Goal: Information Seeking & Learning: Learn about a topic

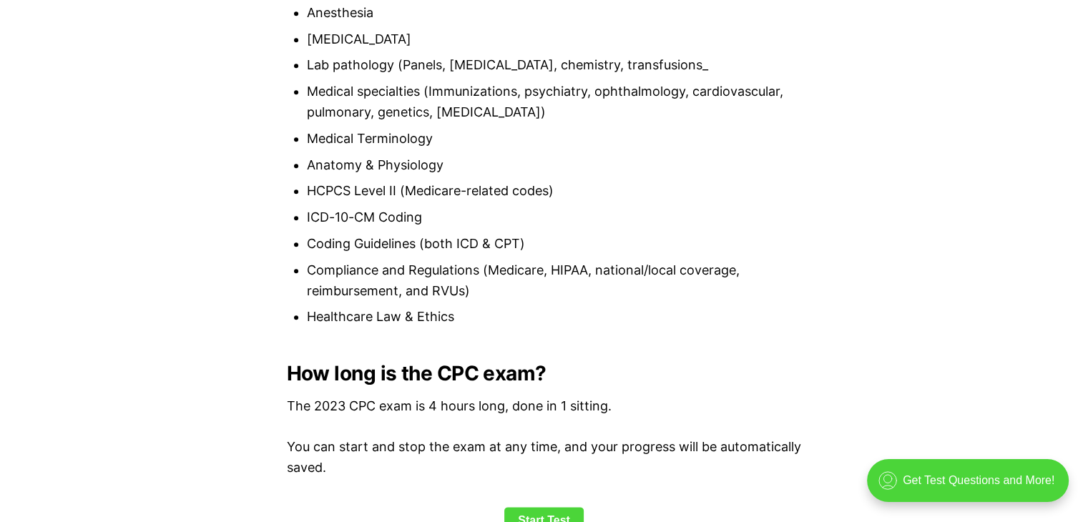
scroll to position [1625, 0]
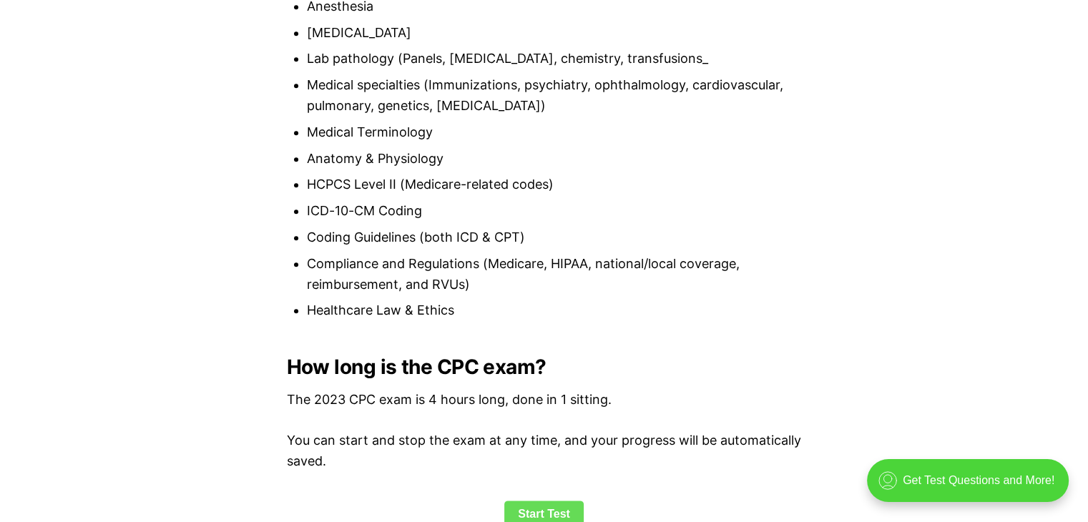
click at [554, 517] on link "Start Test" at bounding box center [543, 514] width 79 height 27
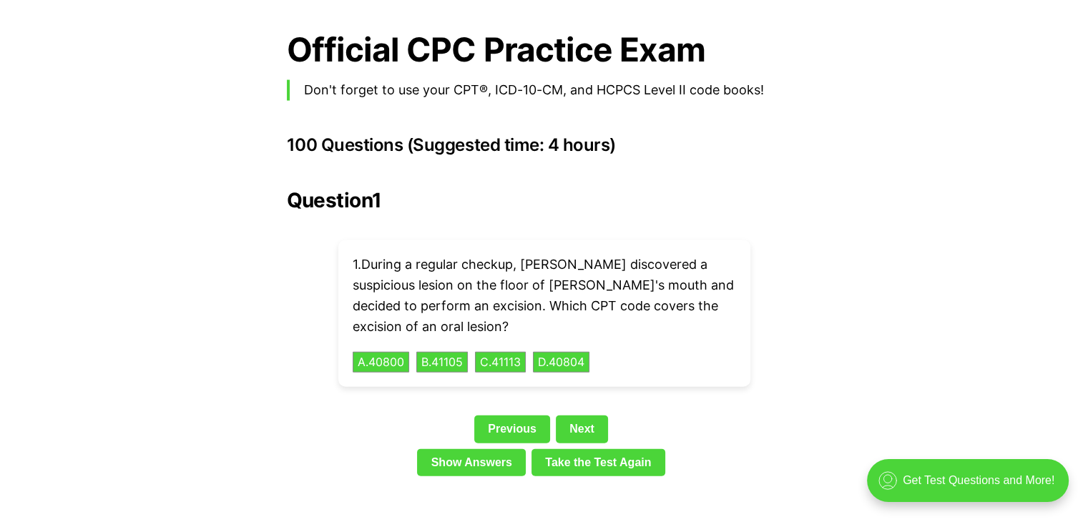
scroll to position [3101, 0]
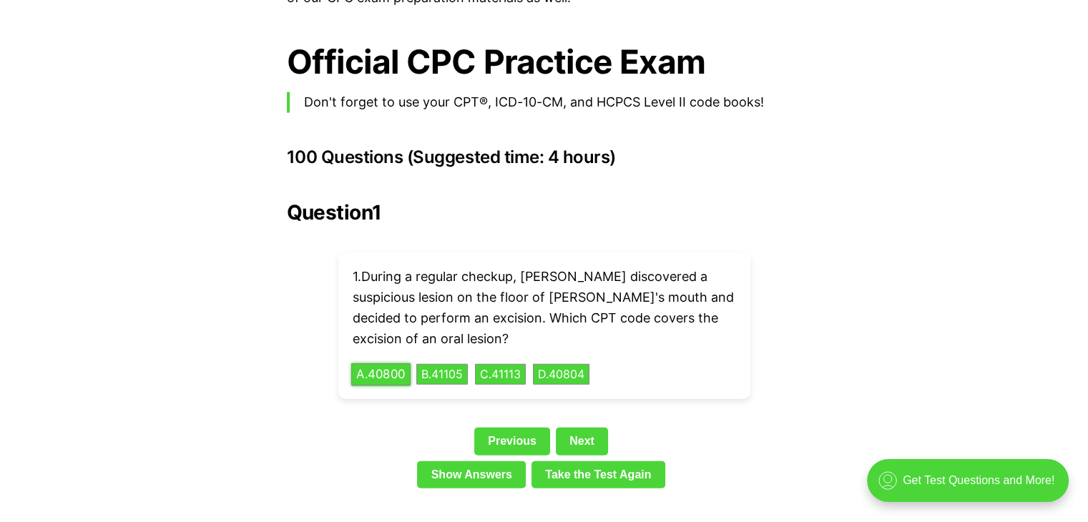
click at [383, 363] on button "A . 40800" at bounding box center [380, 374] width 59 height 22
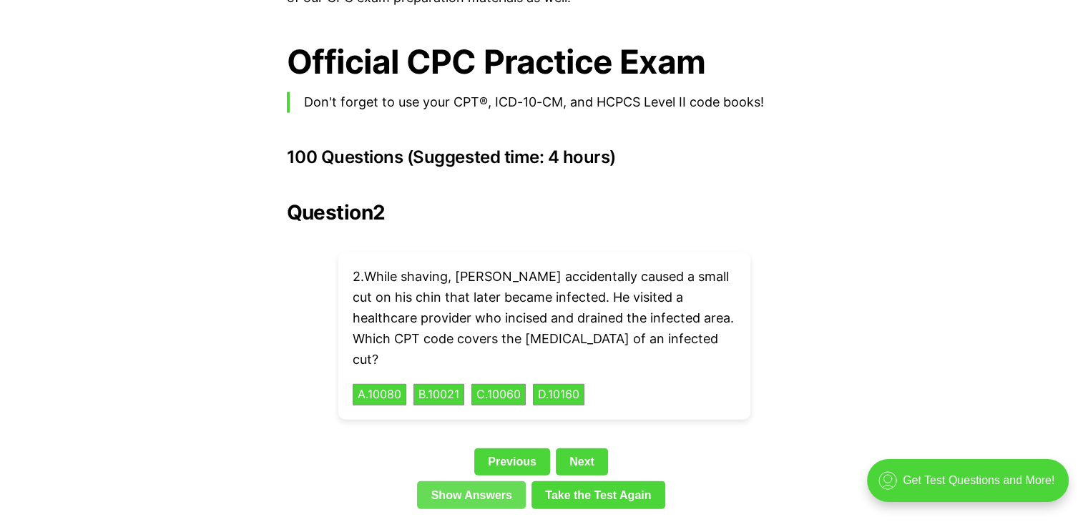
click at [471, 481] on link "Show Answers" at bounding box center [471, 494] width 109 height 27
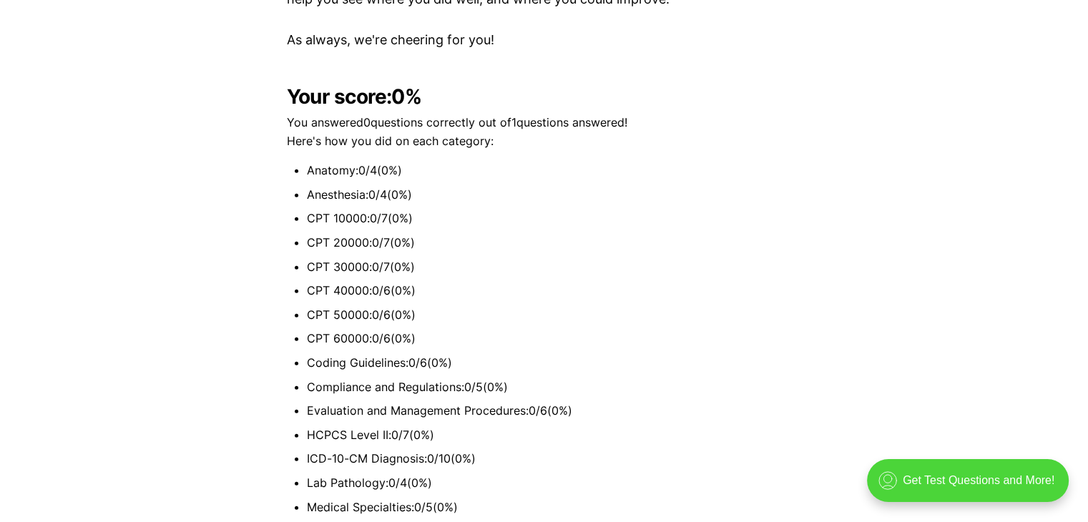
scroll to position [1773, 0]
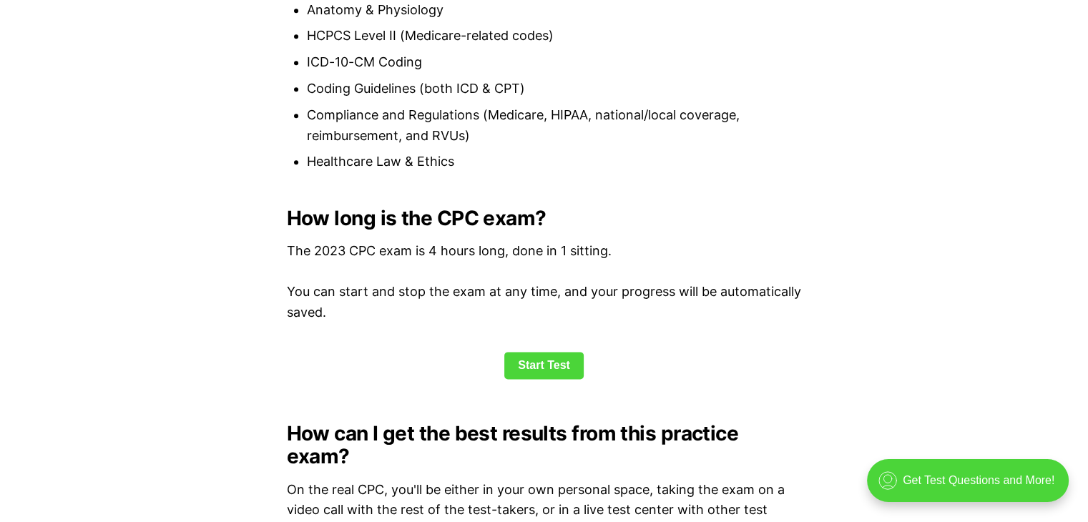
scroll to position [3279, 0]
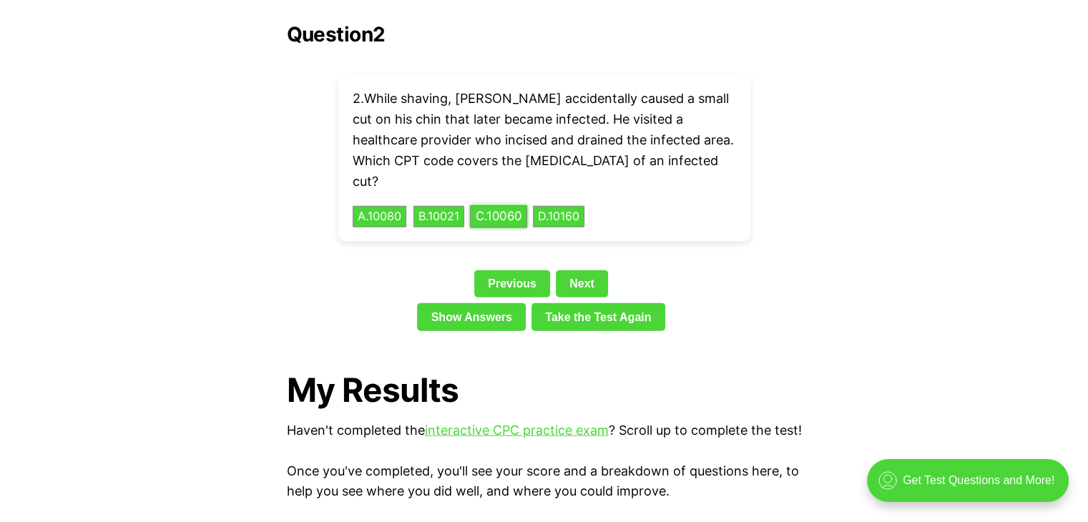
click at [517, 206] on button "C . 10060" at bounding box center [498, 217] width 57 height 22
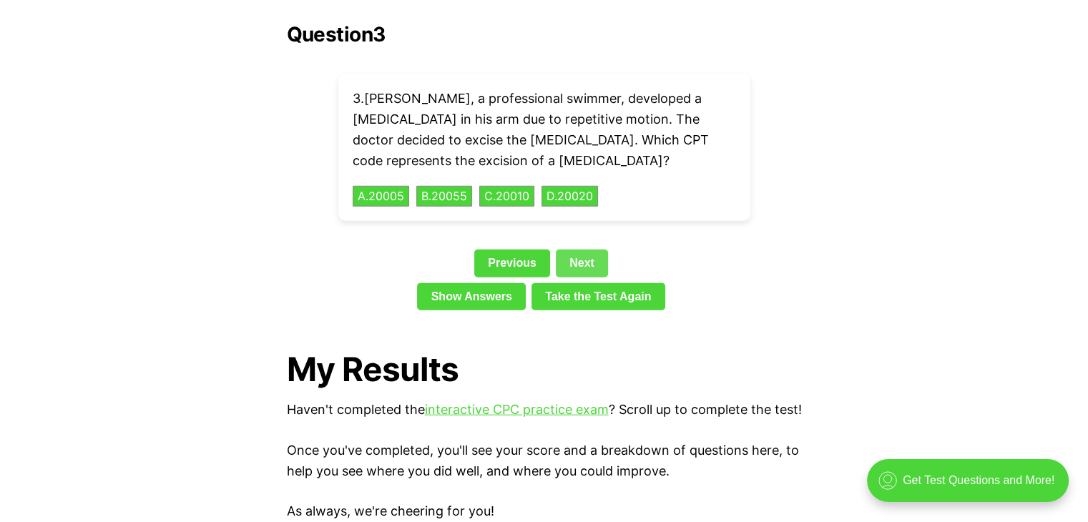
click at [578, 250] on link "Next" at bounding box center [582, 263] width 52 height 27
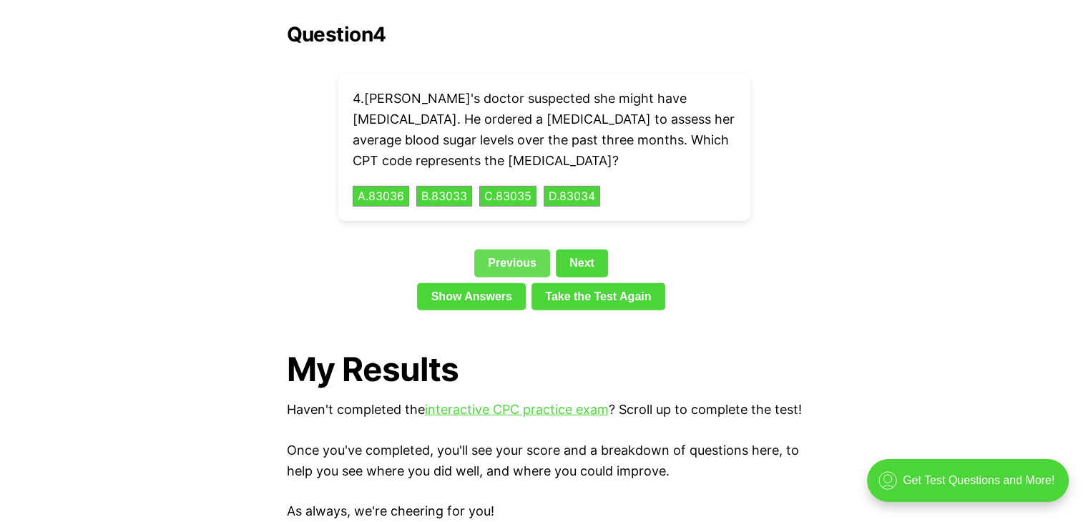
click at [505, 250] on link "Previous" at bounding box center [512, 263] width 76 height 27
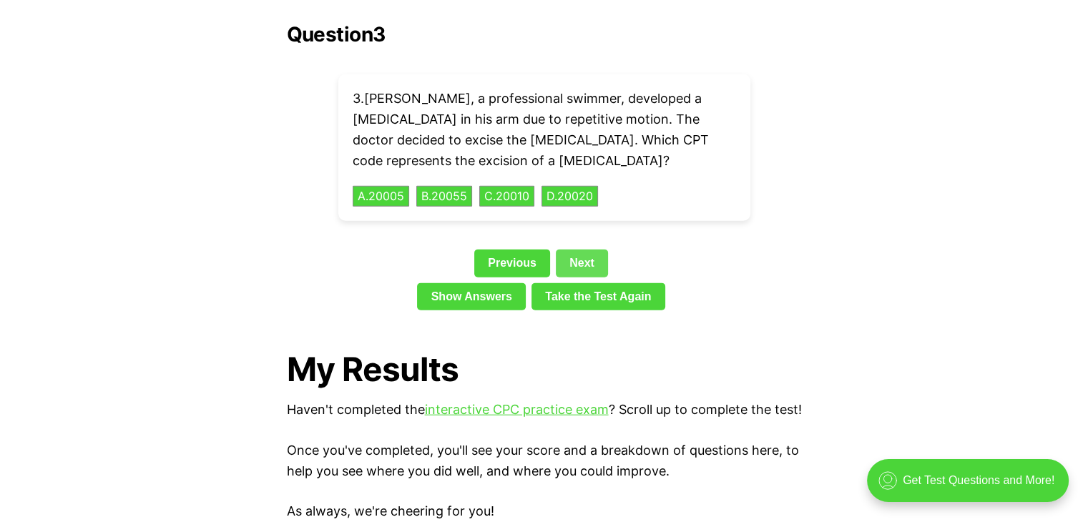
click at [569, 250] on link "Next" at bounding box center [582, 263] width 52 height 27
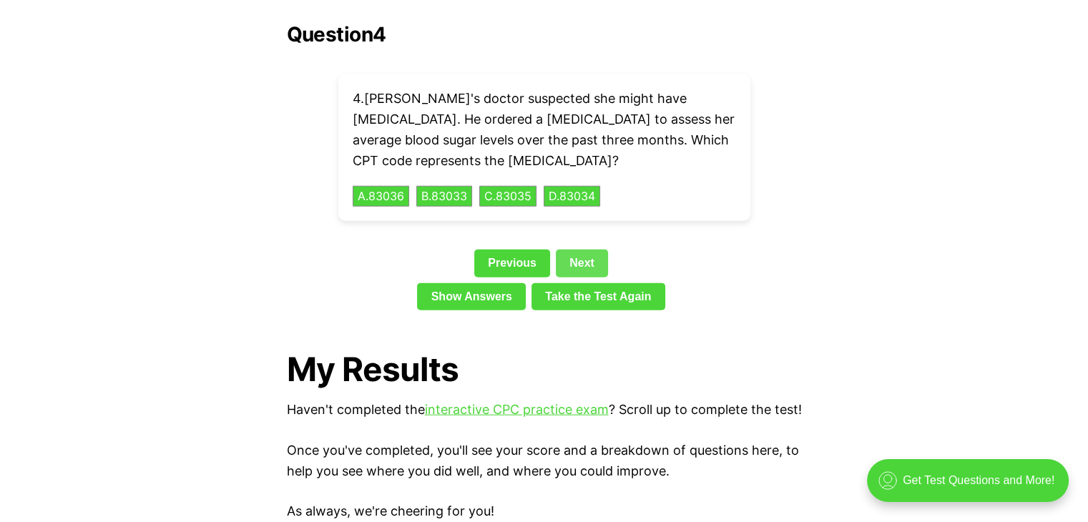
click at [589, 250] on link "Next" at bounding box center [582, 263] width 52 height 27
